Goal: Check status

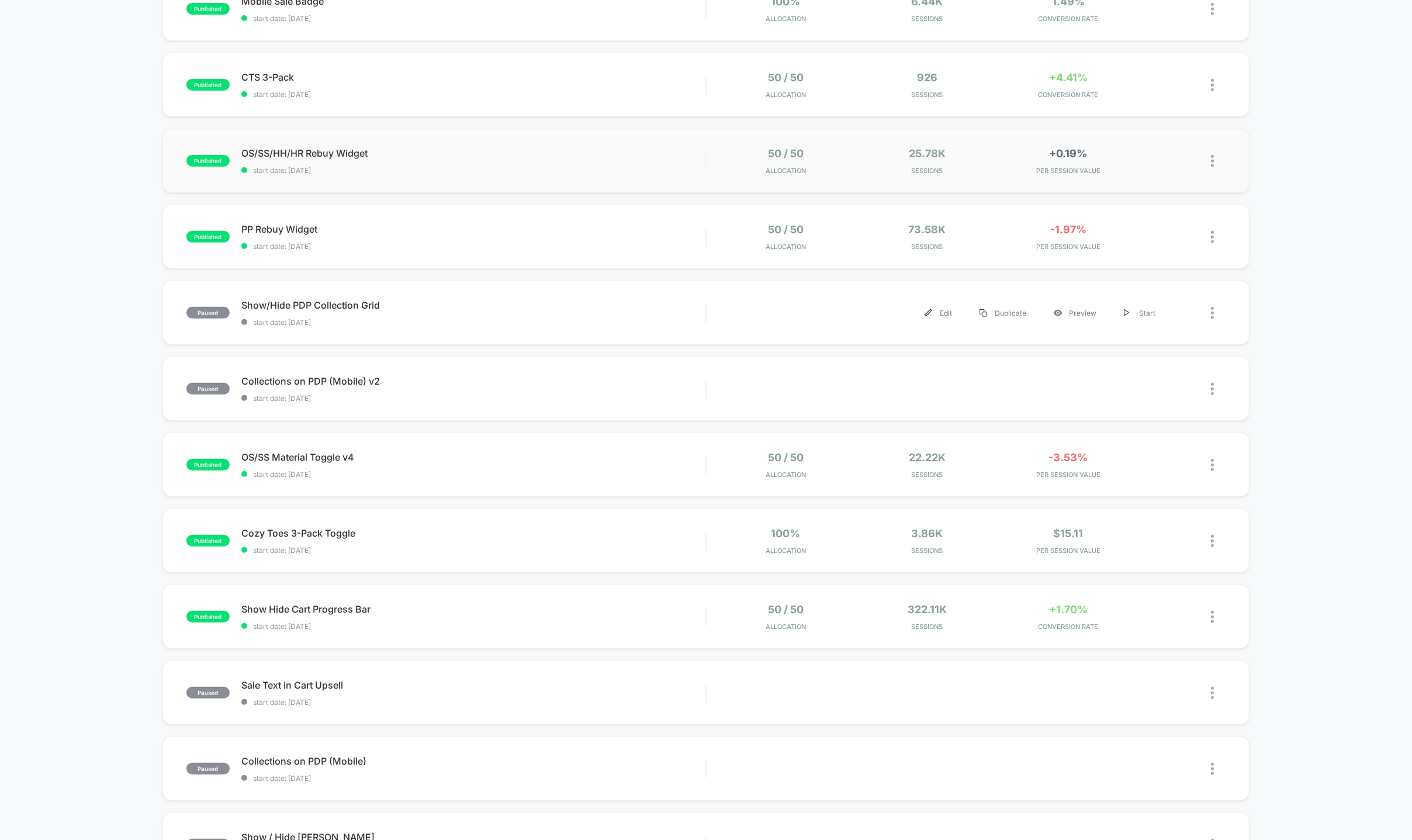
scroll to position [332, 0]
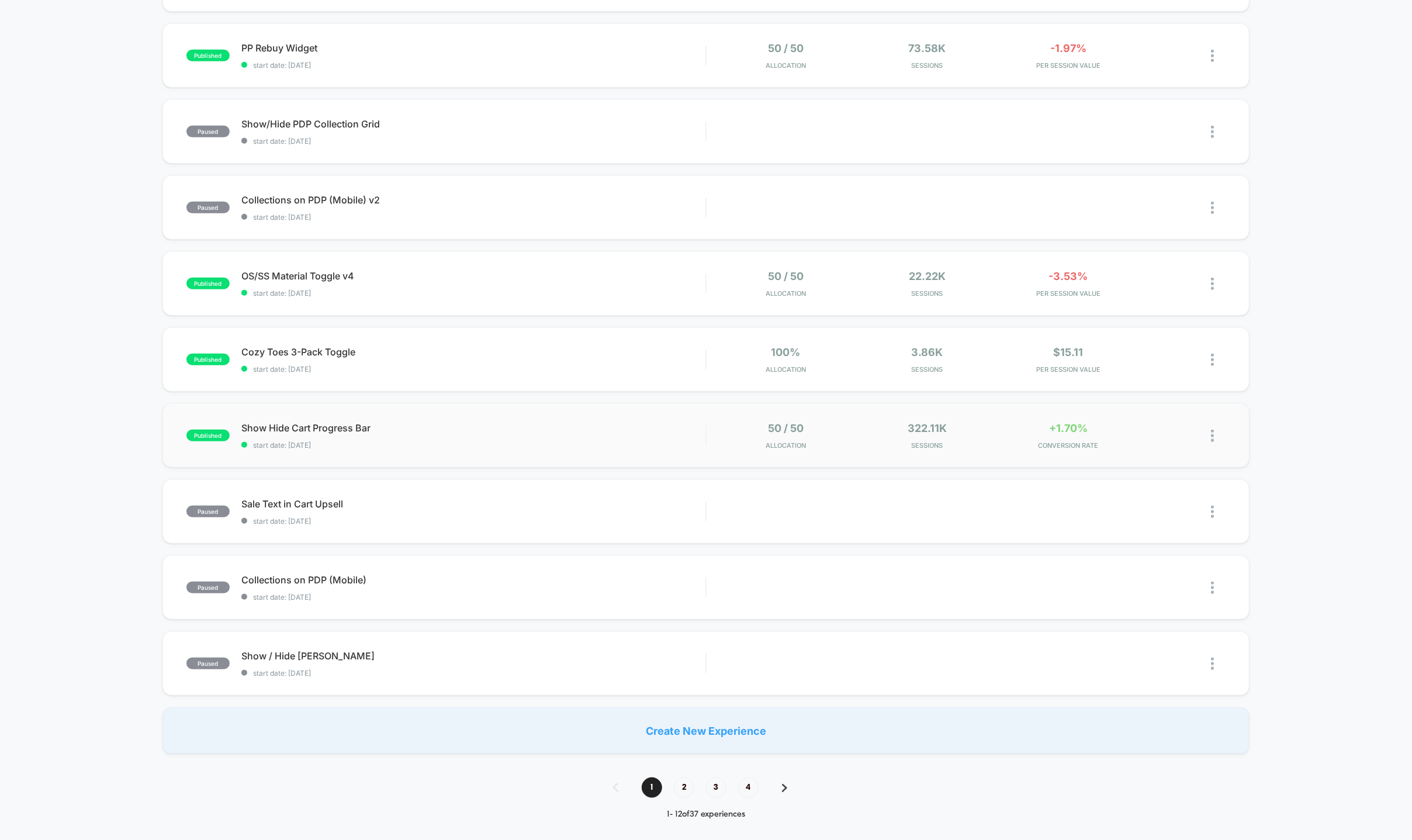
click at [709, 448] on div "50 / 50 Allocation 322.11k Sessions +1.70% CONVERSION RATE" at bounding box center [966, 435] width 519 height 27
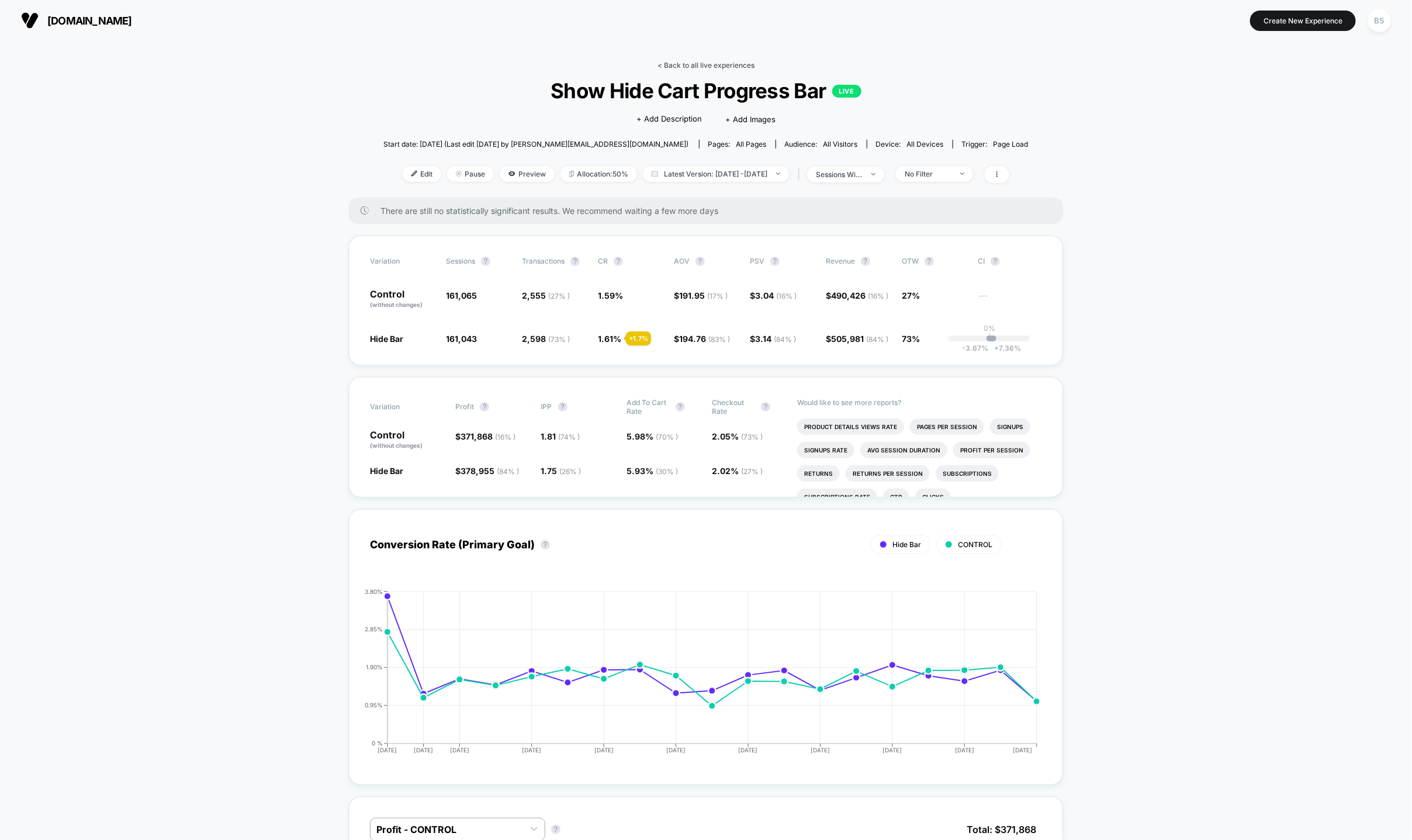
click at [729, 61] on link "< Back to all live experiences" at bounding box center [706, 65] width 97 height 9
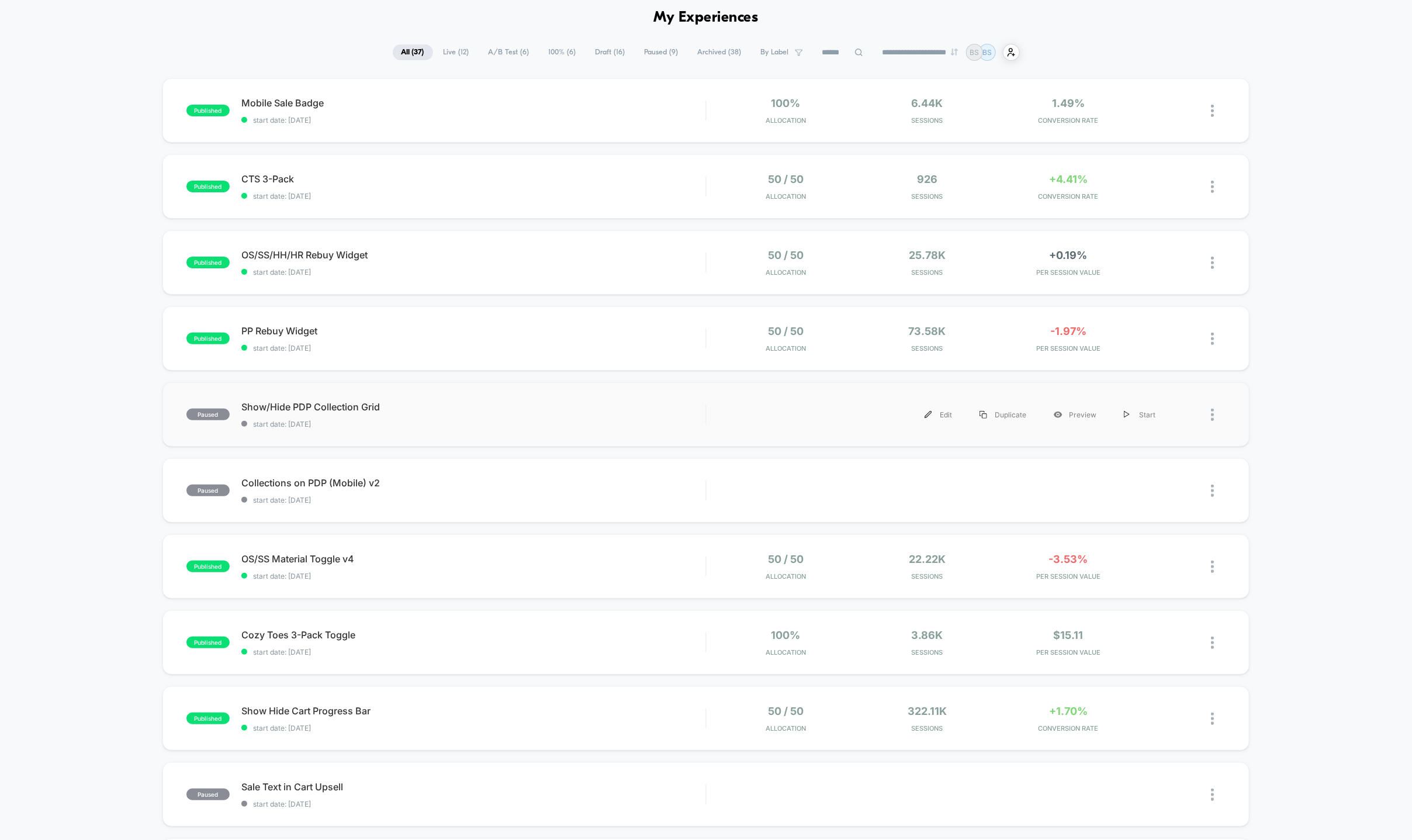
scroll to position [79, 0]
